Goal: Find specific page/section: Find specific page/section

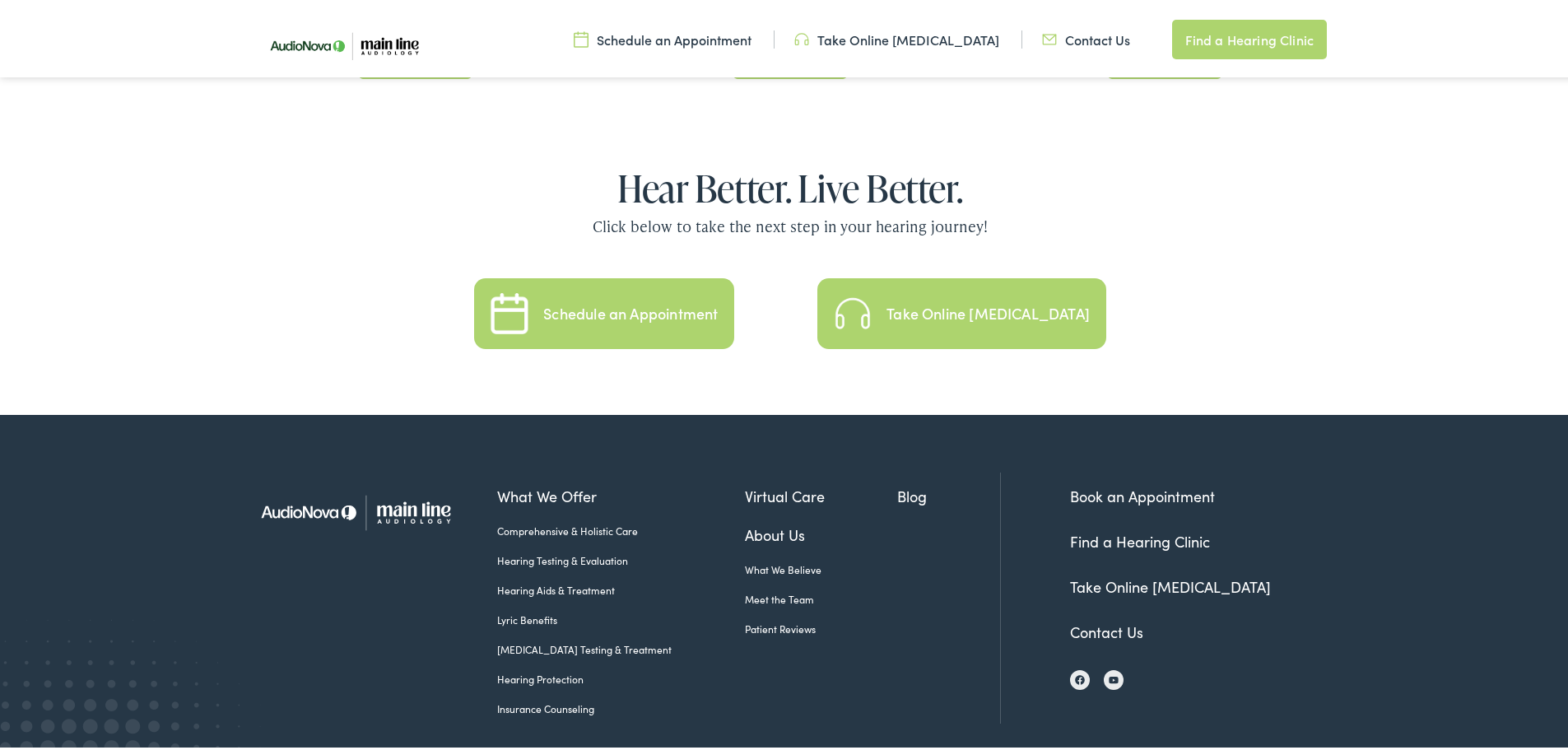
scroll to position [3592, 0]
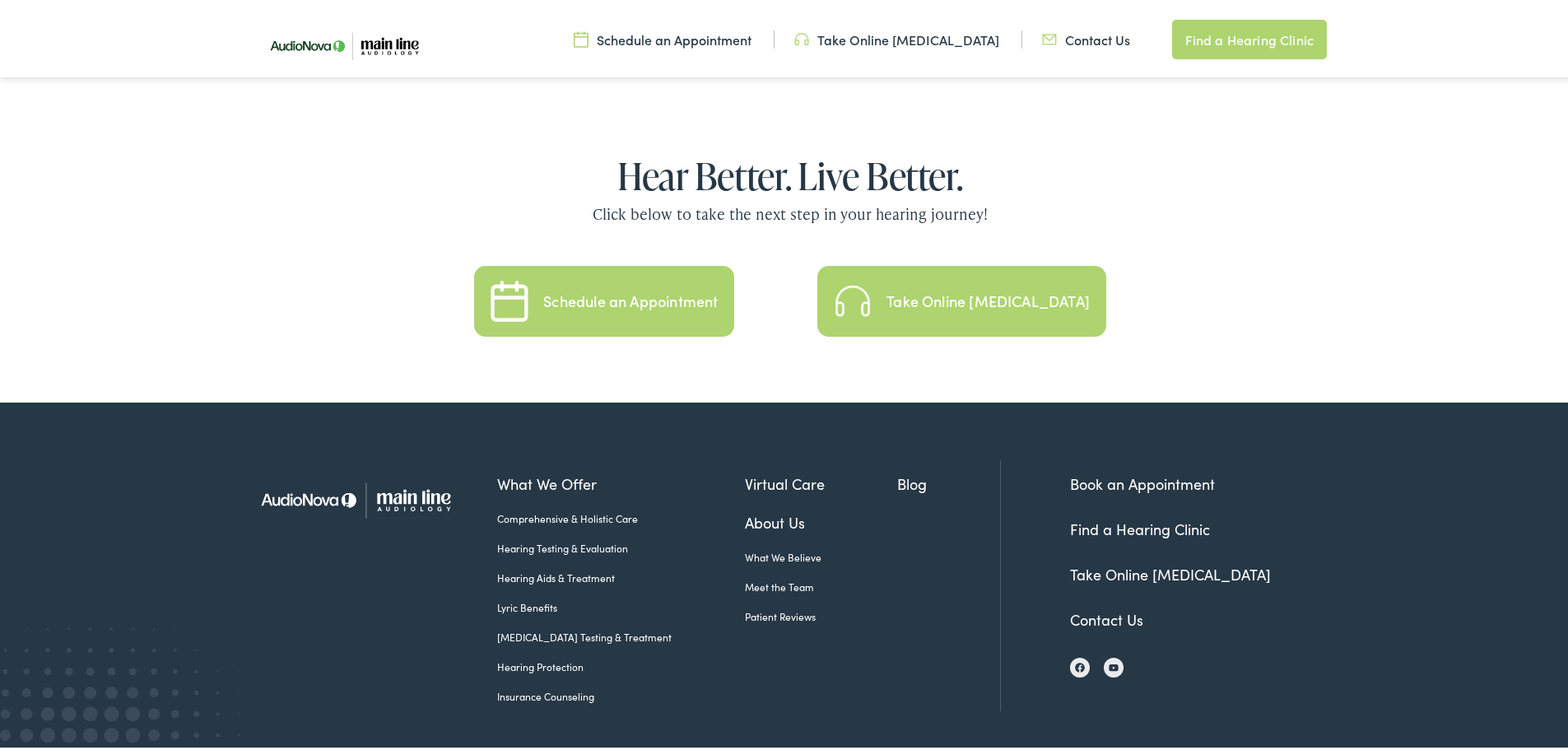
click at [745, 508] on link "About Us" at bounding box center [821, 519] width 153 height 22
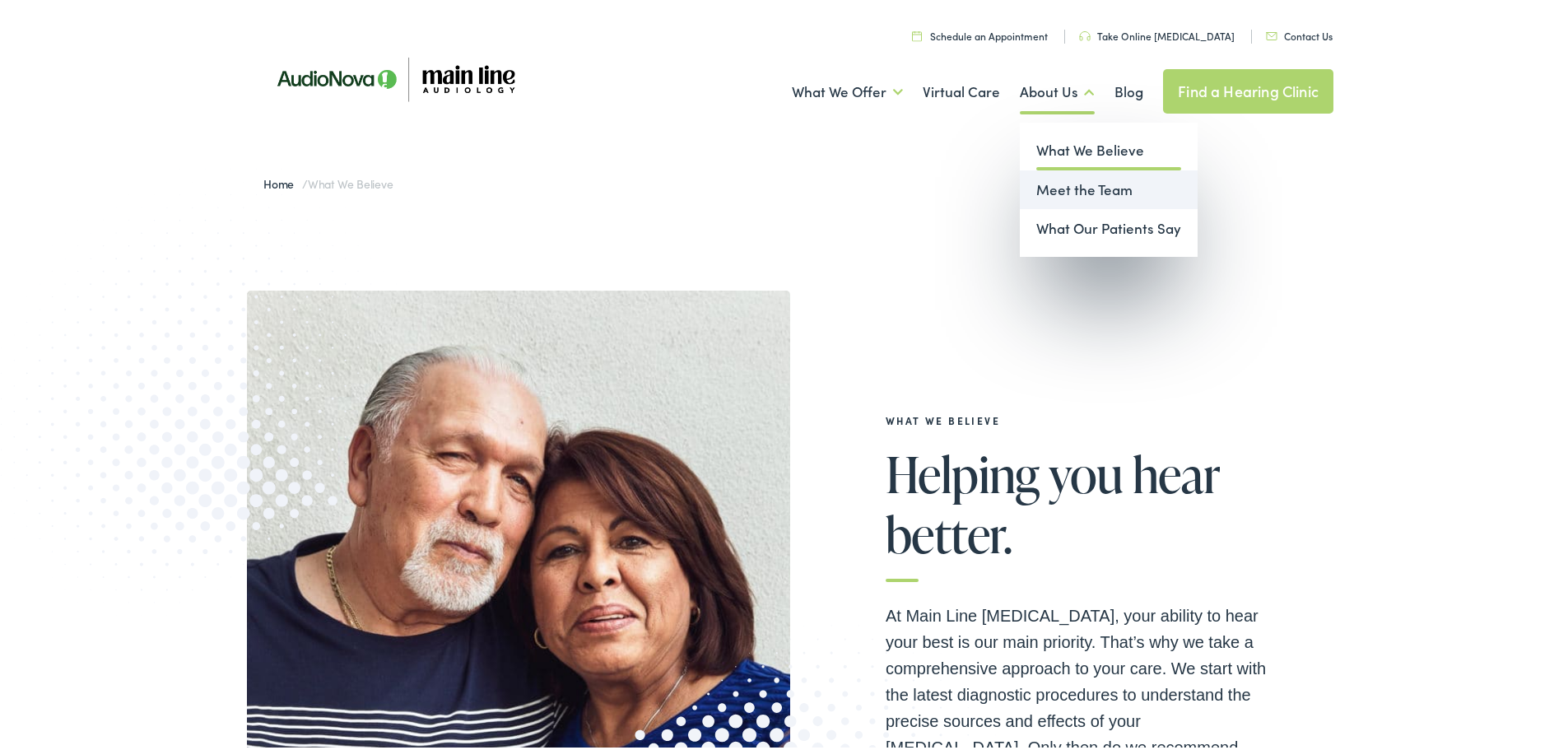
click at [1031, 186] on link "Meet the Team" at bounding box center [1109, 187] width 178 height 39
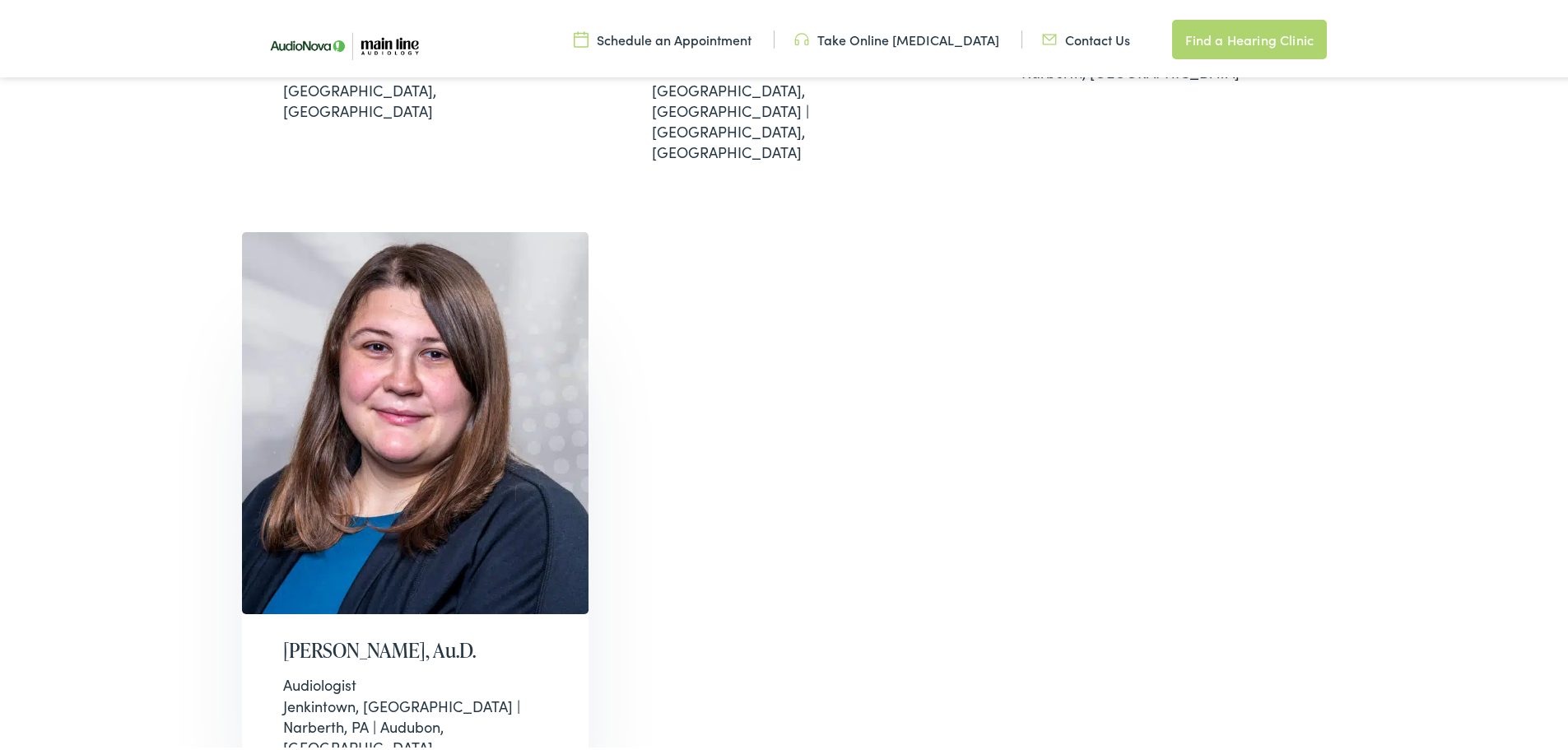
scroll to position [1070, 0]
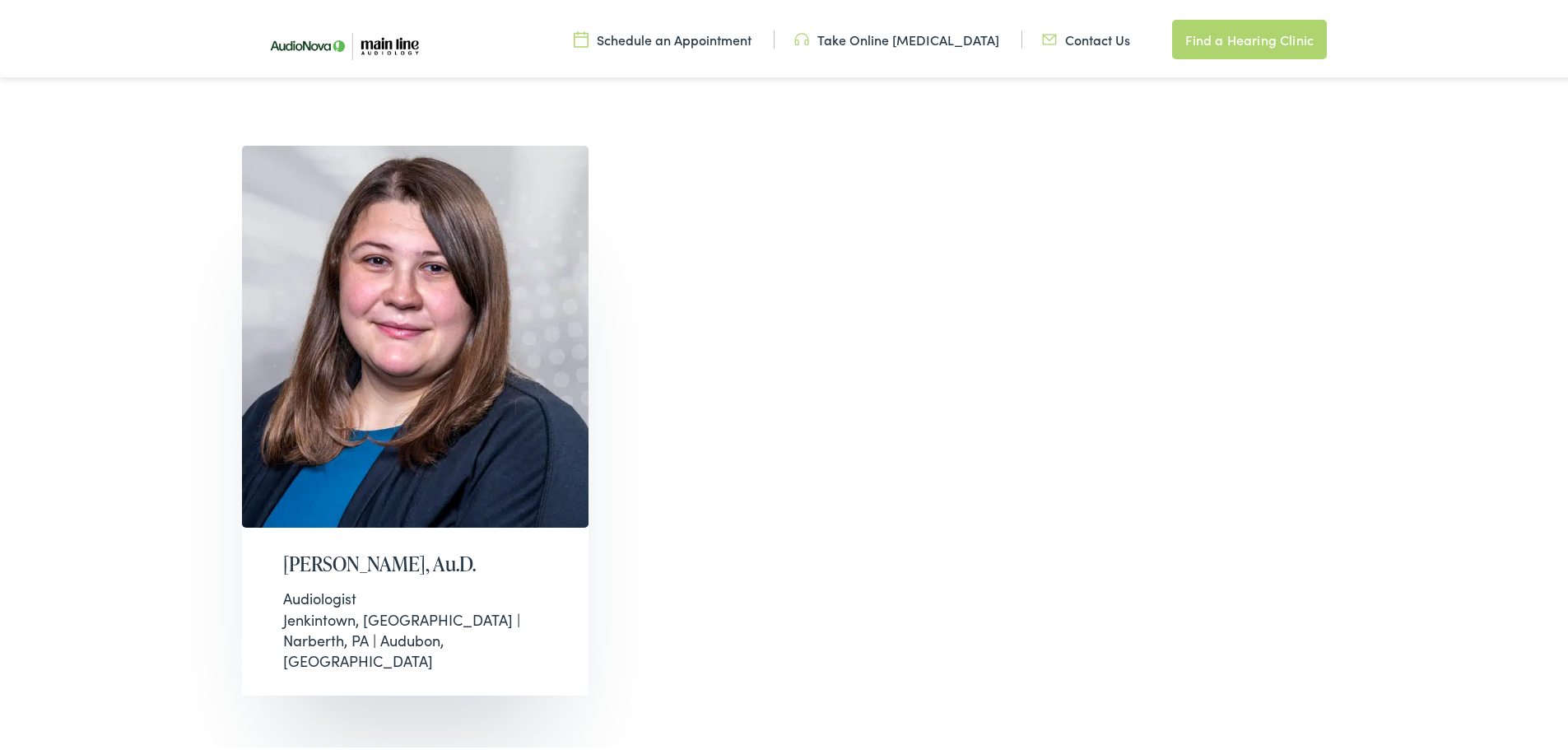
click at [371, 585] on div "Audiologist" at bounding box center [415, 595] width 265 height 20
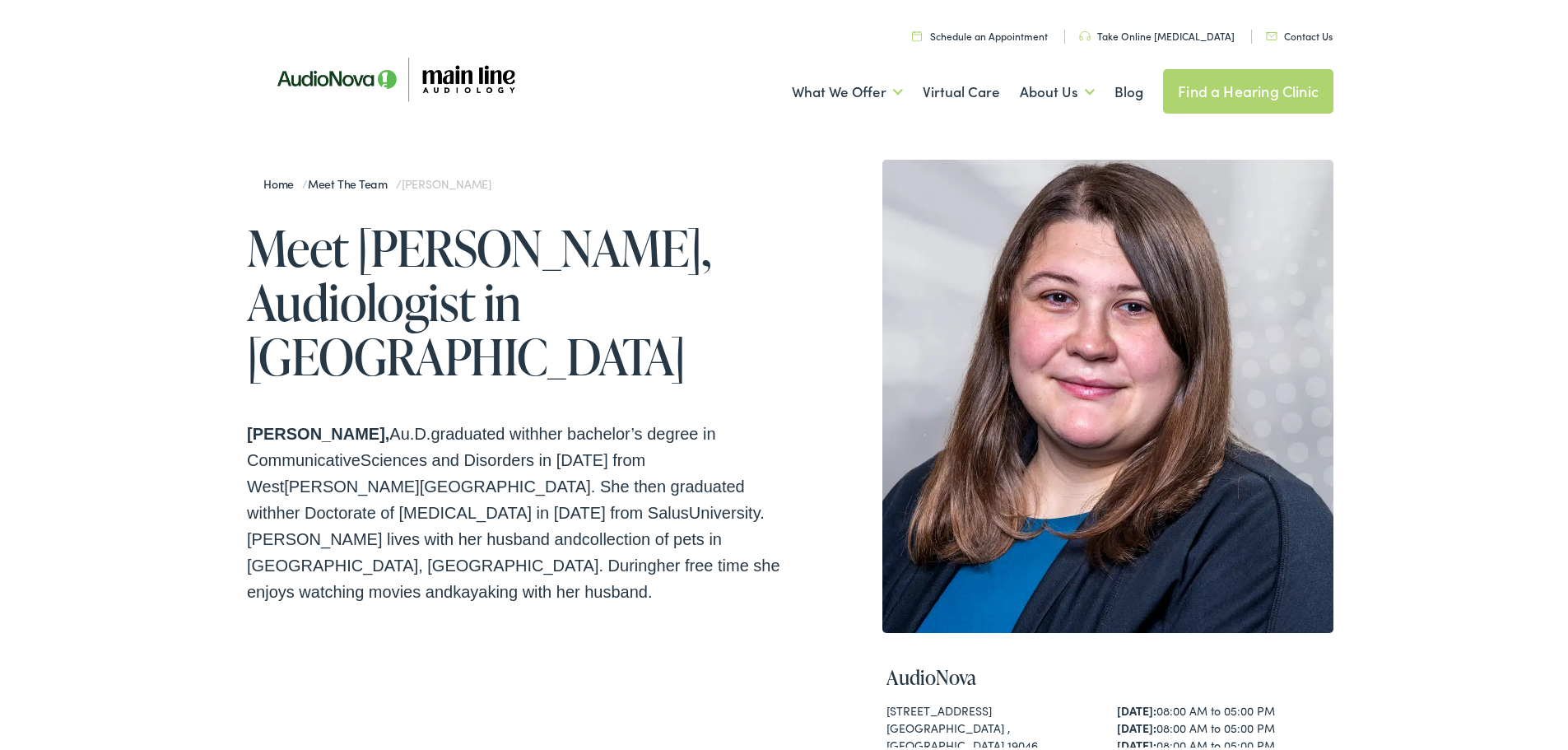
scroll to position [247, 0]
